Goal: Task Accomplishment & Management: Manage account settings

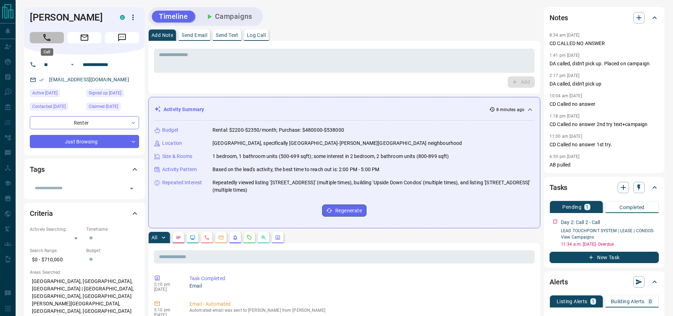
click at [48, 36] on icon "Call" at bounding box center [46, 37] width 9 height 9
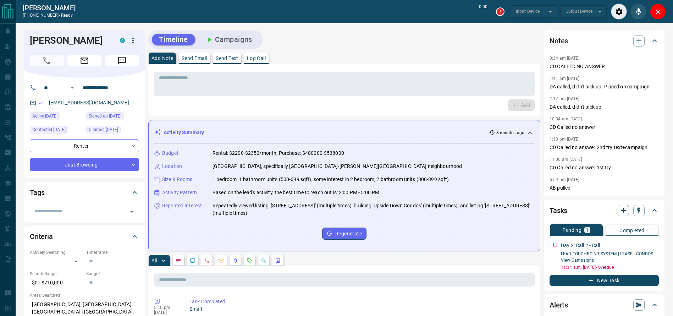
click at [505, 69] on div "* ​" at bounding box center [344, 82] width 380 height 26
type input "*******"
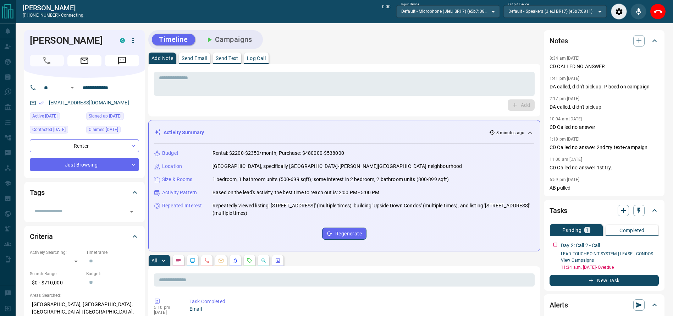
click at [424, 66] on div "* ​ Add" at bounding box center [344, 90] width 392 height 52
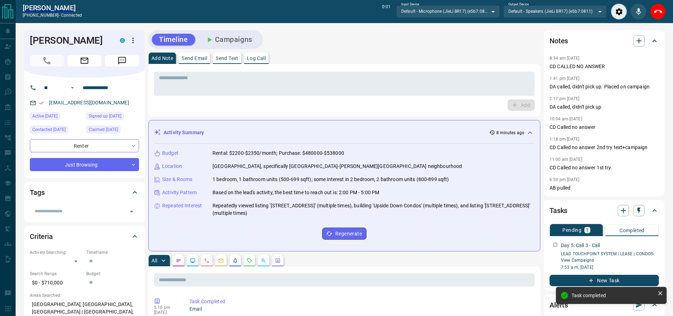
click at [668, 10] on div "[PERSON_NAME] [PHONE_NUMBER] - connected 0:01 Input Device Default - Microphone…" at bounding box center [344, 11] width 657 height 23
click at [661, 10] on button "End Call" at bounding box center [658, 12] width 16 height 16
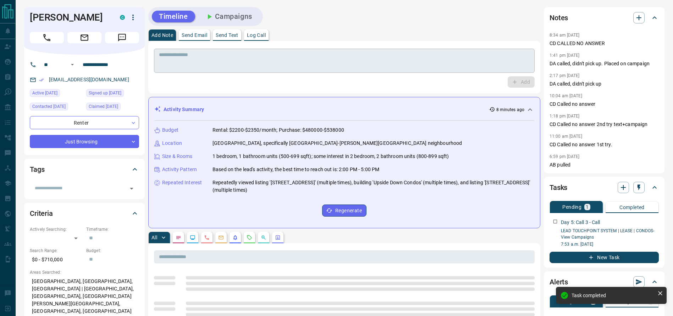
click at [493, 49] on div "* ​" at bounding box center [344, 59] width 380 height 26
click at [442, 54] on textarea at bounding box center [344, 61] width 370 height 18
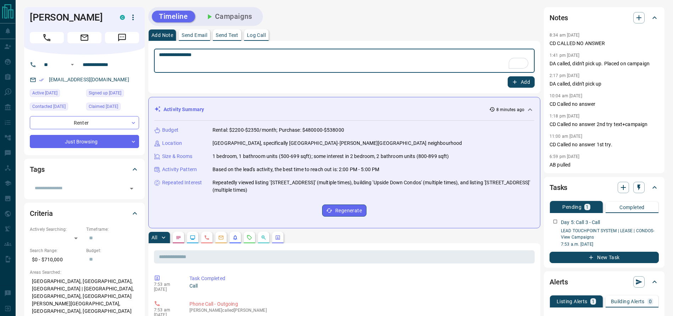
type textarea "**********"
drag, startPoint x: 519, startPoint y: 86, endPoint x: 514, endPoint y: 86, distance: 4.6
click at [514, 86] on button "Add" at bounding box center [520, 81] width 27 height 11
